Goal: Navigation & Orientation: Find specific page/section

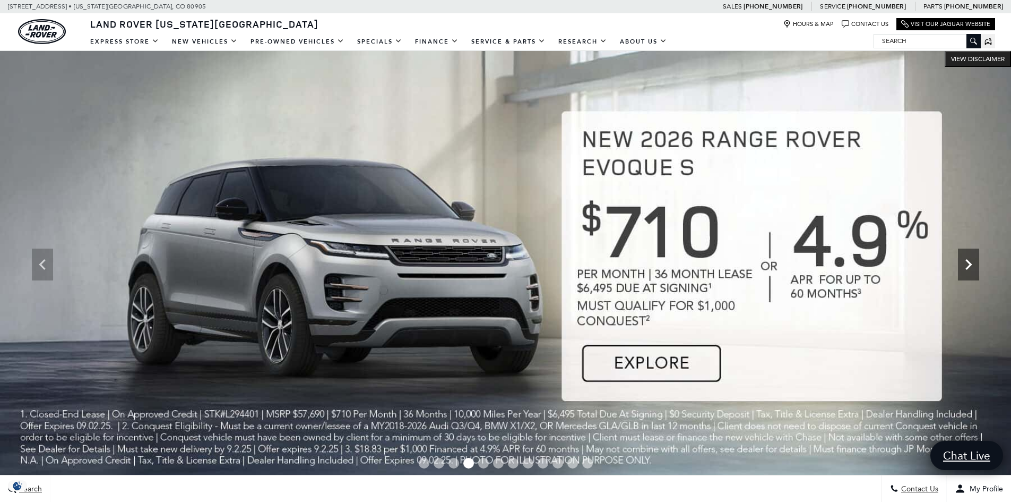
click at [966, 270] on icon "Next" at bounding box center [968, 264] width 21 height 21
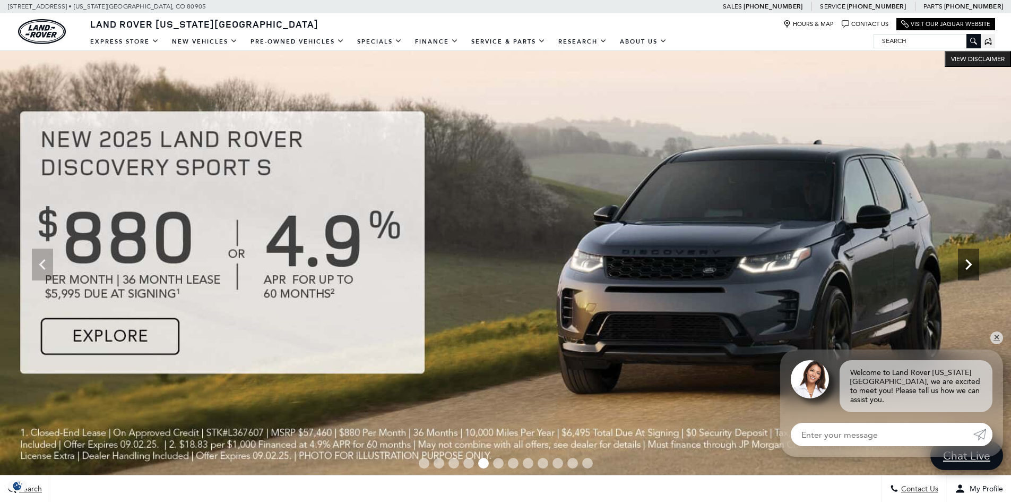
click at [966, 270] on icon "Next" at bounding box center [968, 264] width 21 height 21
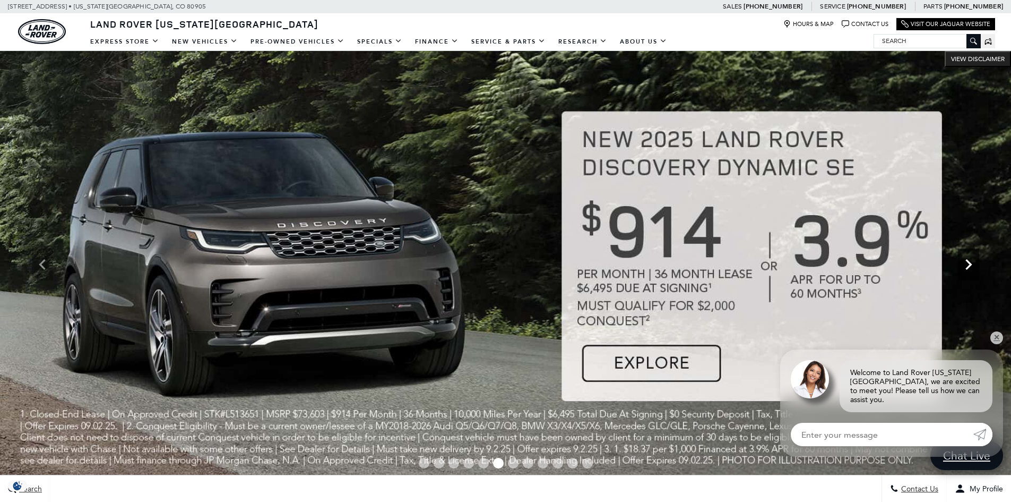
click at [968, 270] on icon "Next" at bounding box center [968, 264] width 21 height 21
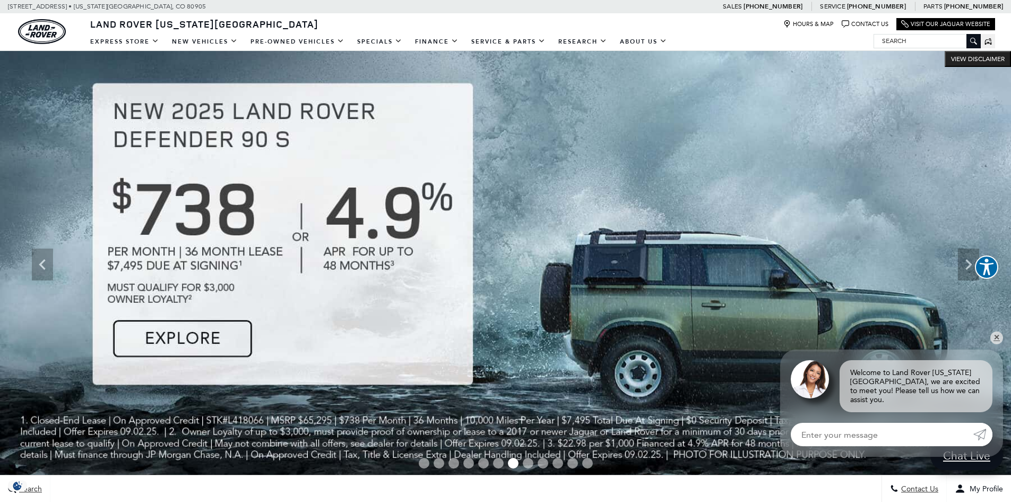
click at [162, 340] on img at bounding box center [505, 264] width 1011 height 427
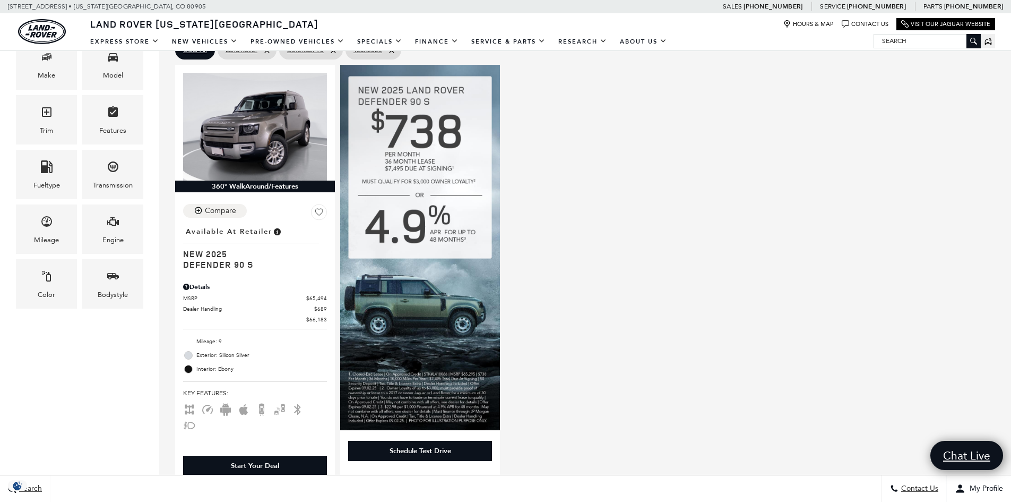
scroll to position [106, 0]
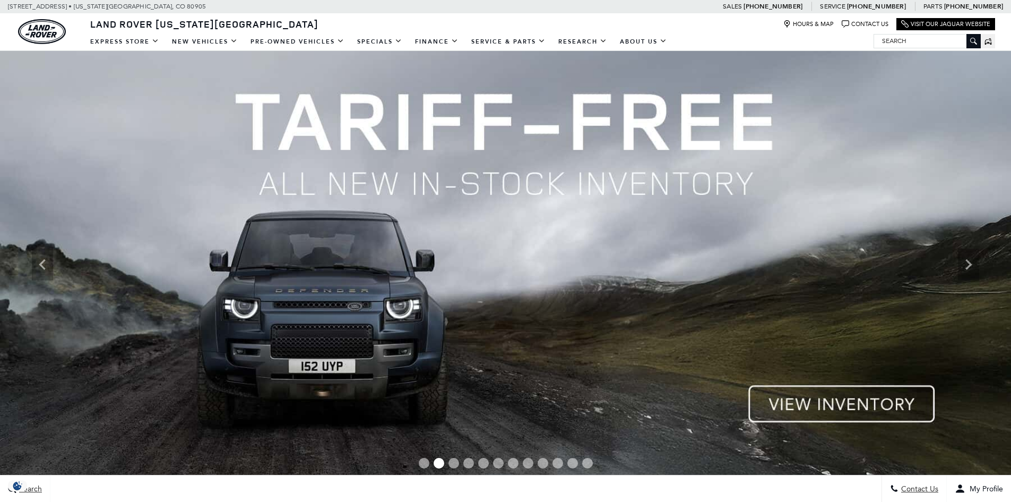
click at [967, 275] on div "Next" at bounding box center [968, 264] width 21 height 32
click at [968, 272] on icon "Next" at bounding box center [968, 264] width 21 height 21
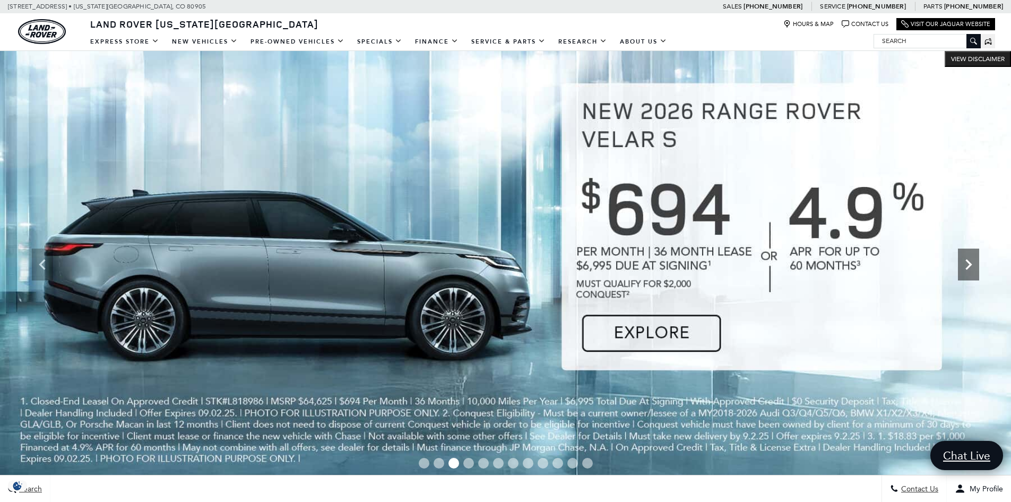
click at [968, 271] on icon "Next" at bounding box center [968, 264] width 21 height 21
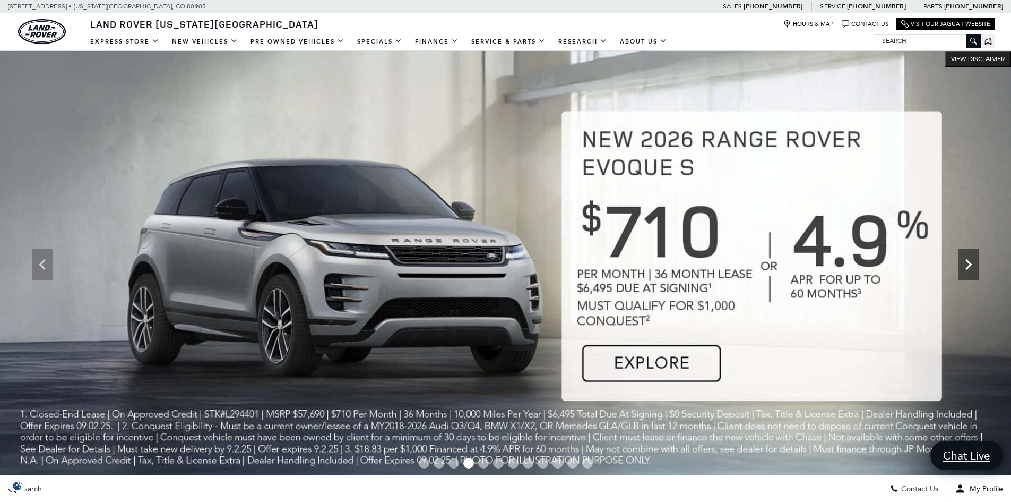
click at [968, 271] on icon "Next" at bounding box center [968, 264] width 21 height 21
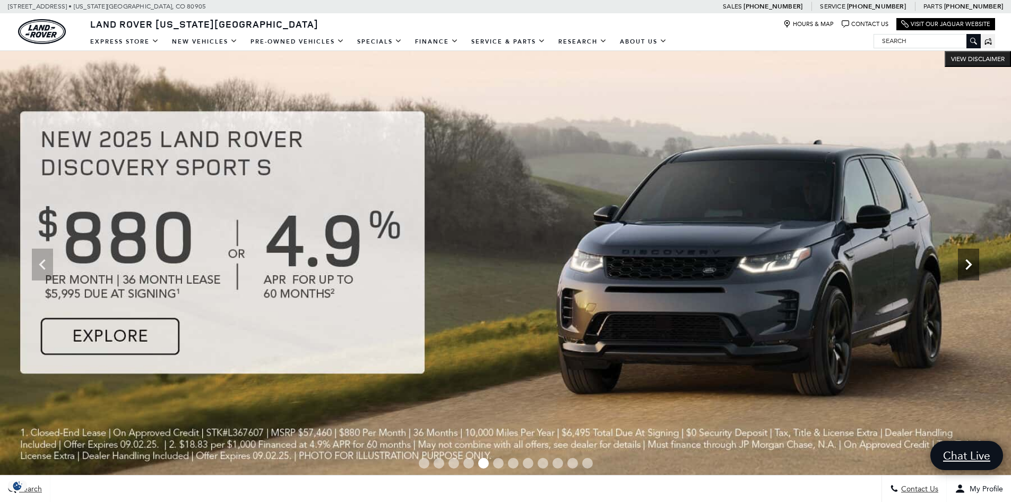
click at [968, 271] on icon "Next" at bounding box center [968, 264] width 21 height 21
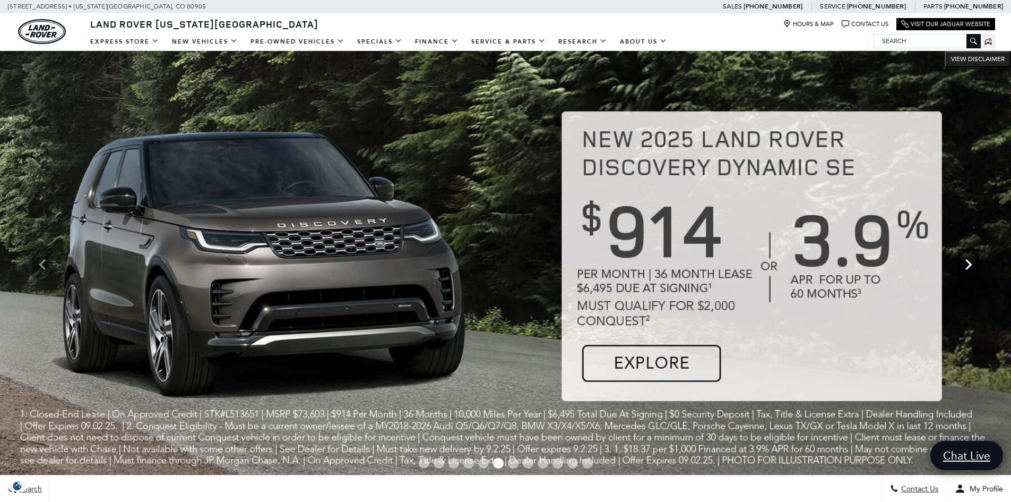
click at [968, 271] on icon "Next" at bounding box center [968, 264] width 21 height 21
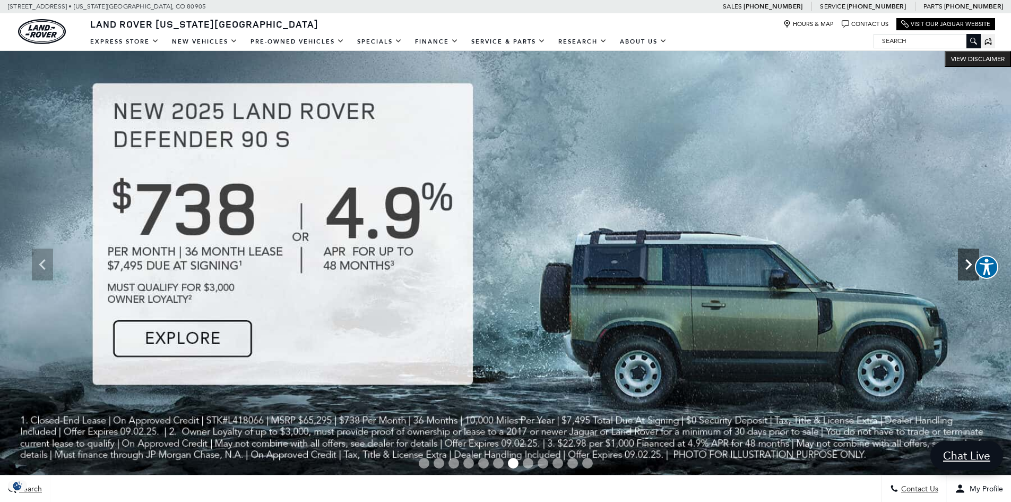
click at [968, 271] on icon "Next" at bounding box center [968, 264] width 21 height 21
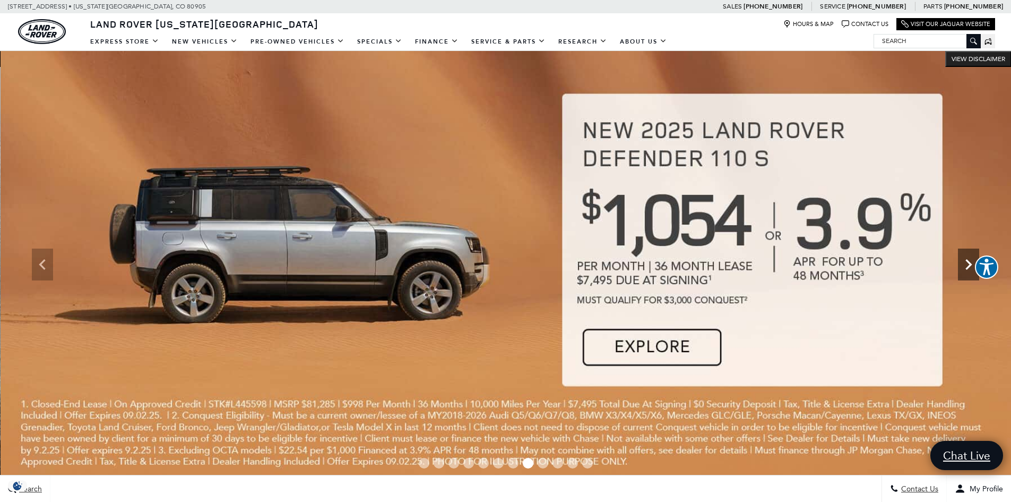
click at [966, 270] on icon "Next" at bounding box center [968, 264] width 21 height 21
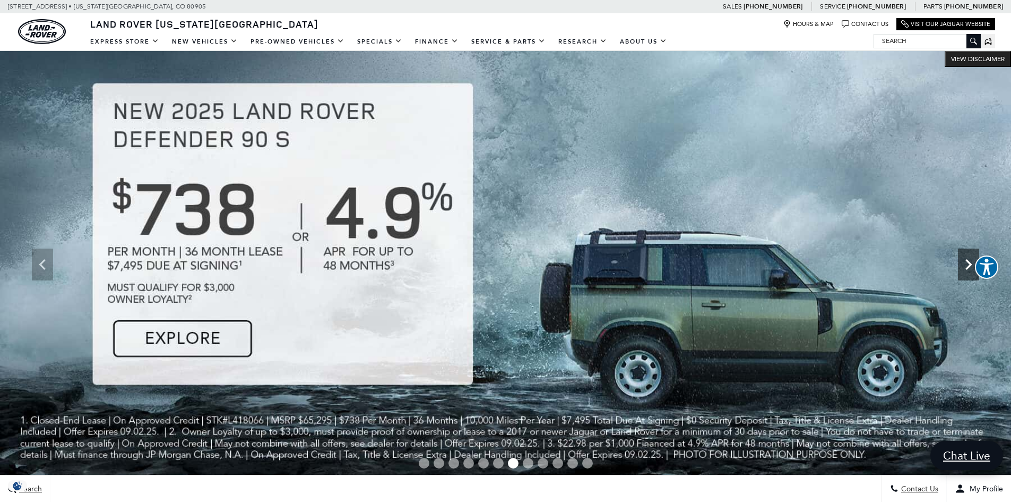
click at [966, 270] on icon "Next" at bounding box center [968, 264] width 21 height 21
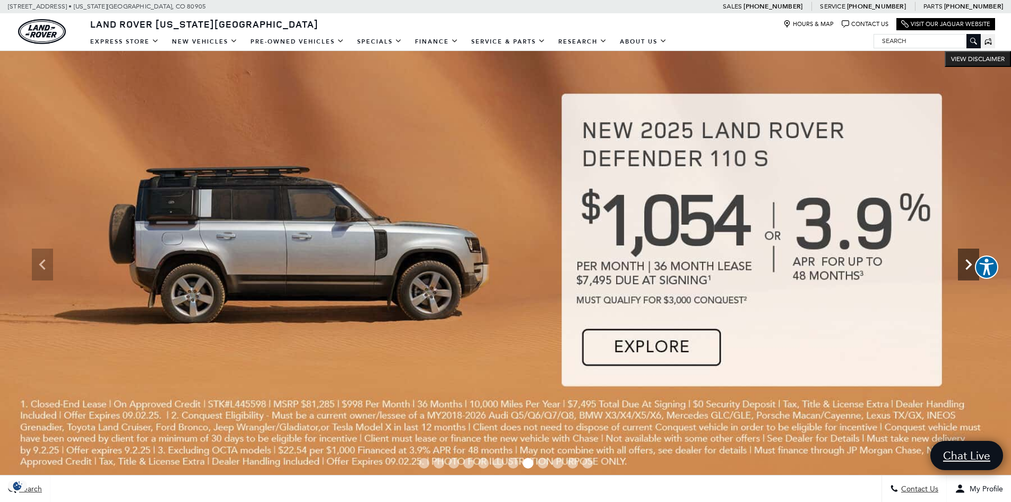
click at [966, 270] on icon "Next" at bounding box center [968, 264] width 21 height 21
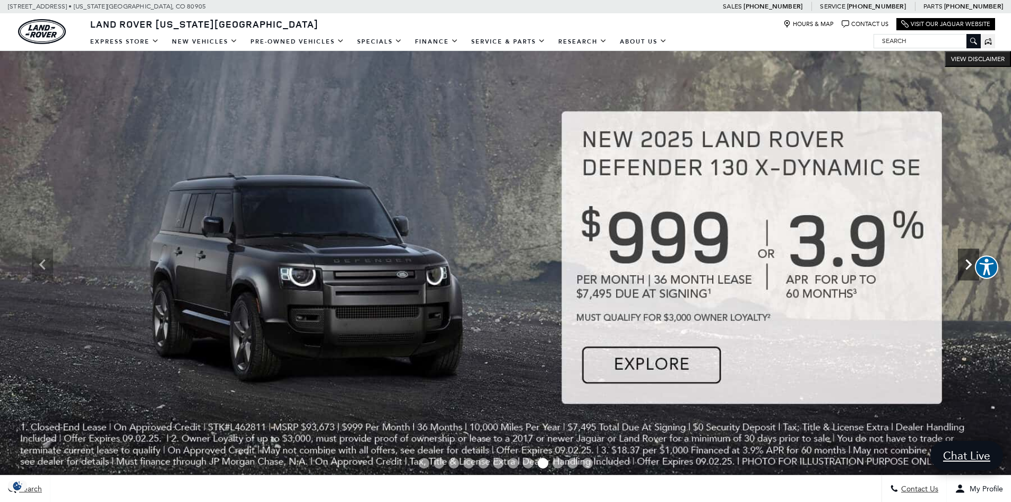
click at [969, 272] on icon "Next" at bounding box center [968, 264] width 21 height 21
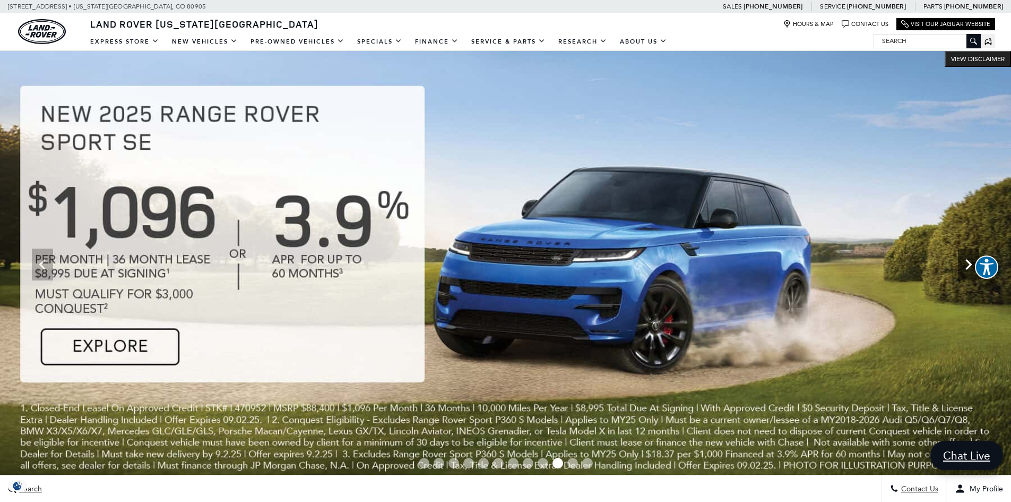
click at [969, 272] on icon "Next" at bounding box center [968, 264] width 21 height 21
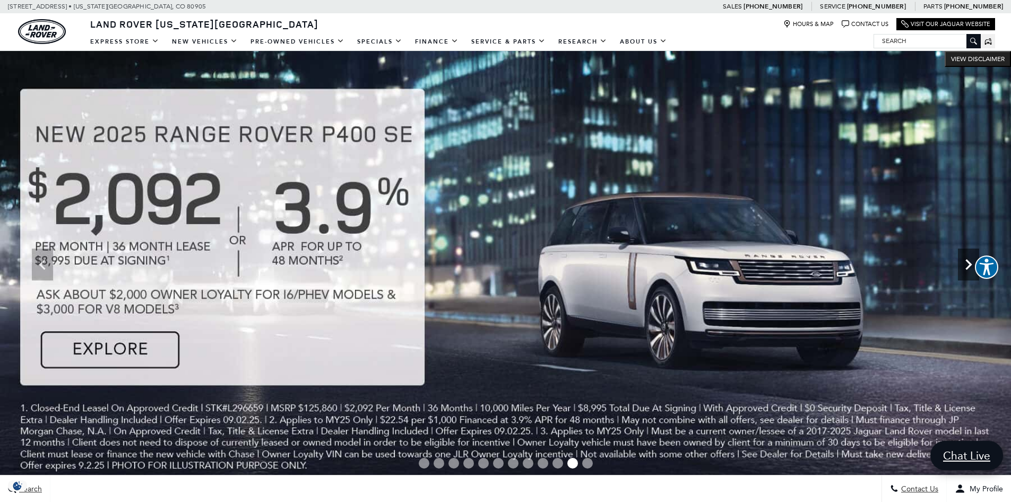
click at [969, 272] on icon "Next" at bounding box center [968, 264] width 21 height 21
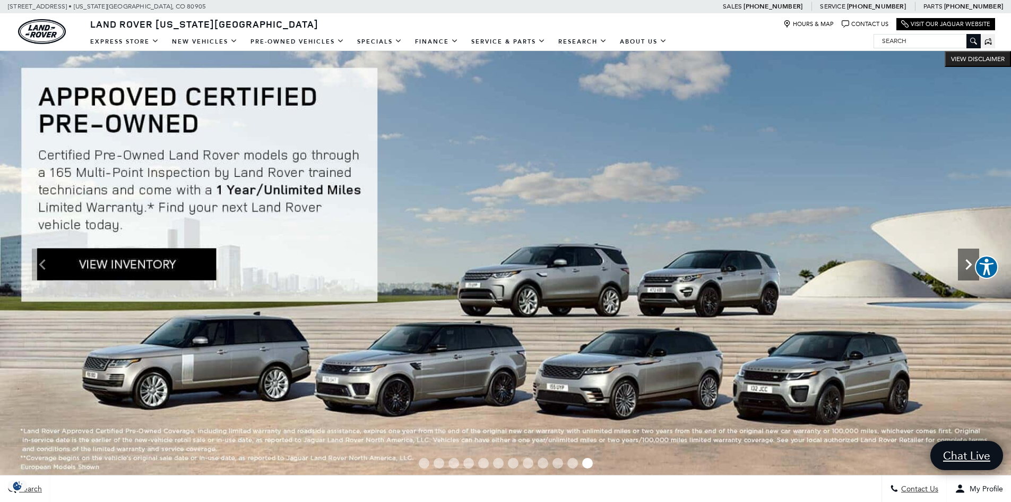
click at [970, 268] on icon "Next" at bounding box center [968, 264] width 21 height 21
